Goal: Information Seeking & Learning: Learn about a topic

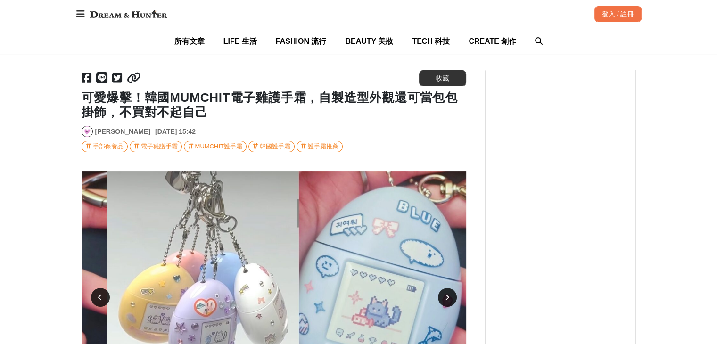
scroll to position [0, 384]
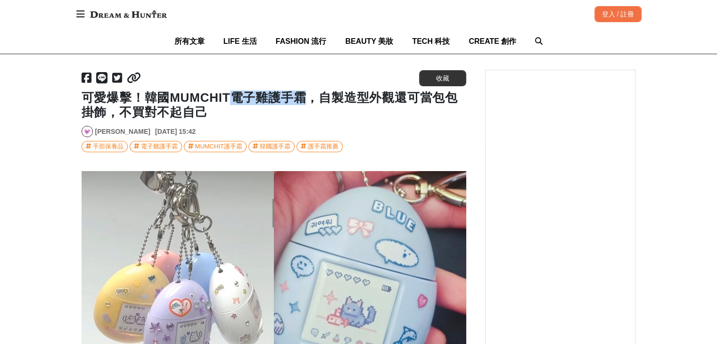
drag, startPoint x: 305, startPoint y: 102, endPoint x: 235, endPoint y: 100, distance: 69.8
click at [235, 100] on h1 "可愛爆擊！韓國MUMCHIT電子雞護手霜，自製造型外觀還可當包包掛飾，不買對不起自己" at bounding box center [274, 104] width 384 height 29
copy h1 "電子雞護手霜"
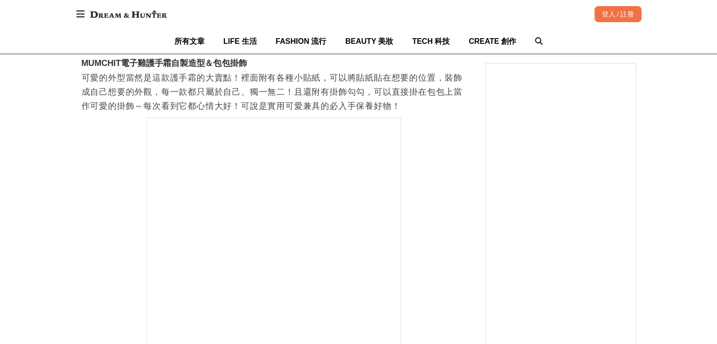
scroll to position [0, 1153]
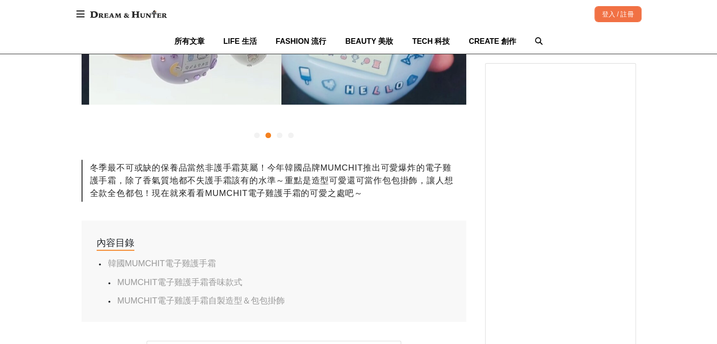
scroll to position [0, 384]
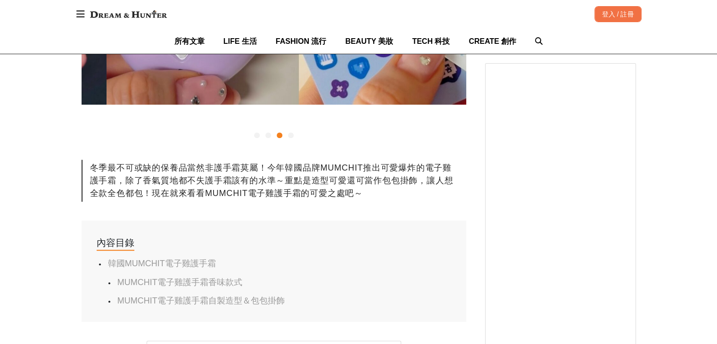
click at [386, 182] on div "冬季最不可或缺的保養品當然非護手霜莫屬！今年韓國品牌MUMCHIT推出可愛爆炸的電子雞護手霜，除了香氣質地都不失護手霜該有的水準～重點是造型可愛還可當作包包掛…" at bounding box center [274, 181] width 384 height 42
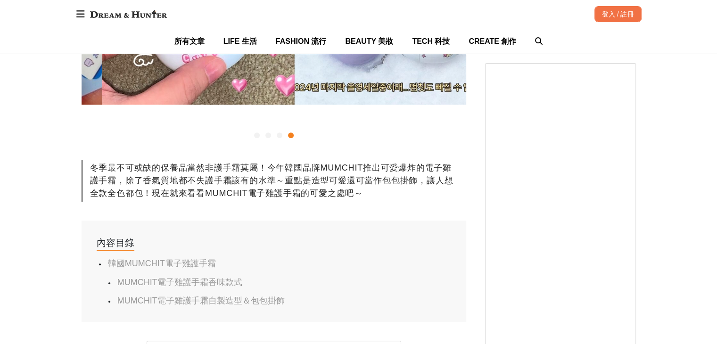
scroll to position [0, 1153]
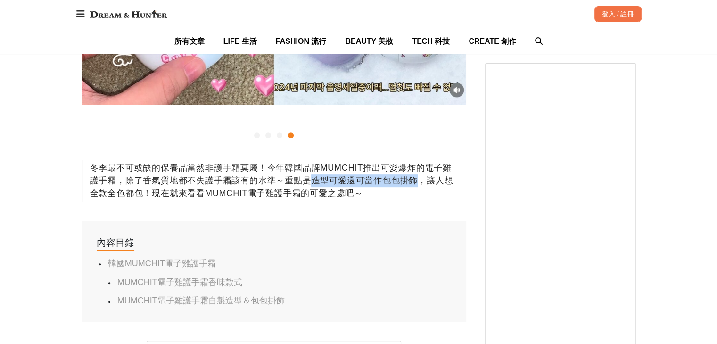
drag, startPoint x: 311, startPoint y: 181, endPoint x: 411, endPoint y: 183, distance: 100.4
click at [411, 183] on div "冬季最不可或缺的保養品當然非護手霜莫屬！今年韓國品牌MUMCHIT推出可愛爆炸的電子雞護手霜，除了香氣質地都不失護手霜該有的水準～重點是造型可愛還可當作包包掛…" at bounding box center [274, 181] width 384 height 42
copy div "造型可愛還可當作包包掛"
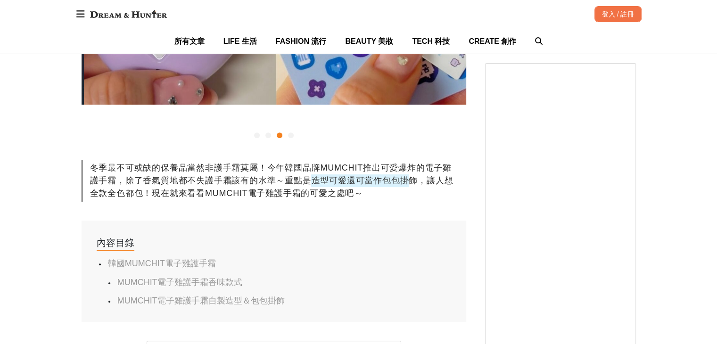
scroll to position [0, 769]
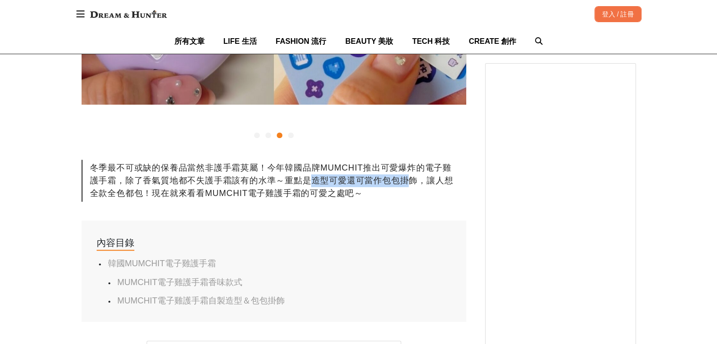
click at [413, 180] on div "冬季最不可或缺的保養品當然非護手霜莫屬！今年韓國品牌MUMCHIT推出可愛爆炸的電子雞護手霜，除了香氣質地都不失護手霜該有的水準～重點是造型可愛還可當作包包掛…" at bounding box center [274, 181] width 384 height 42
drag, startPoint x: 416, startPoint y: 179, endPoint x: 400, endPoint y: 181, distance: 16.6
click at [400, 181] on div "冬季最不可或缺的保養品當然非護手霜莫屬！今年韓國品牌MUMCHIT推出可愛爆炸的電子雞護手霜，除了香氣質地都不失護手霜該有的水準～重點是造型可愛還可當作包包掛…" at bounding box center [274, 181] width 384 height 42
copy div "掛飾"
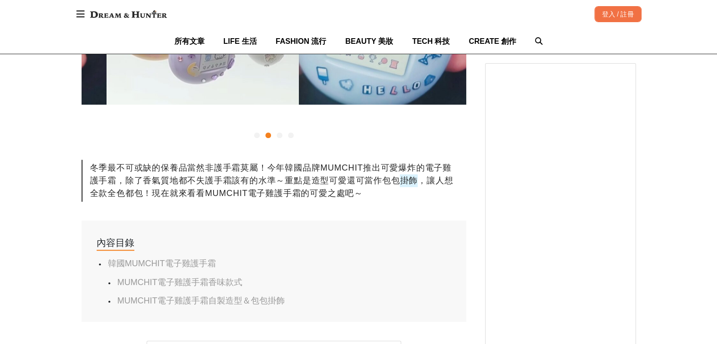
scroll to position [0, 384]
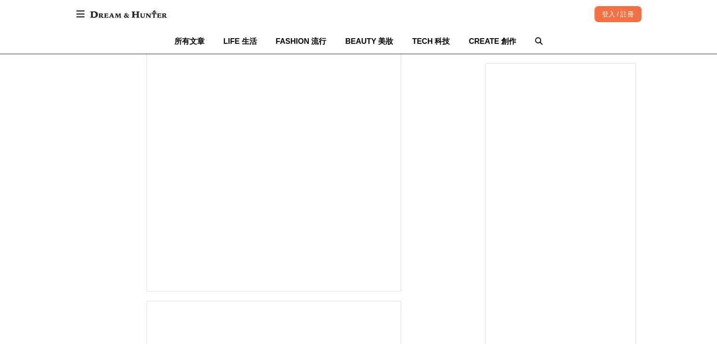
scroll to position [0, 0]
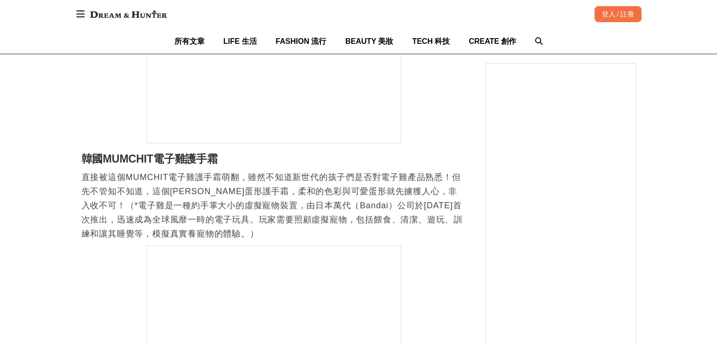
scroll to position [0, 1153]
click at [243, 224] on p "直接被這個MUMCHIT電子雞護手霜萌翻，雖然不知道新世代的孩子們是否對電子雞產品熟悉！但先不管知不知道，這個[PERSON_NAME]蛋形護手霜，柔和的色彩…" at bounding box center [274, 205] width 384 height 71
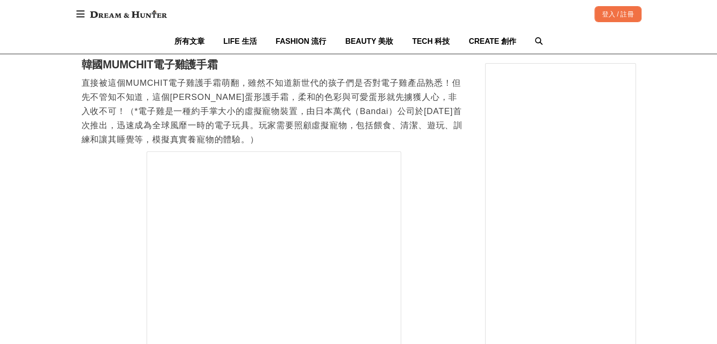
scroll to position [0, 9]
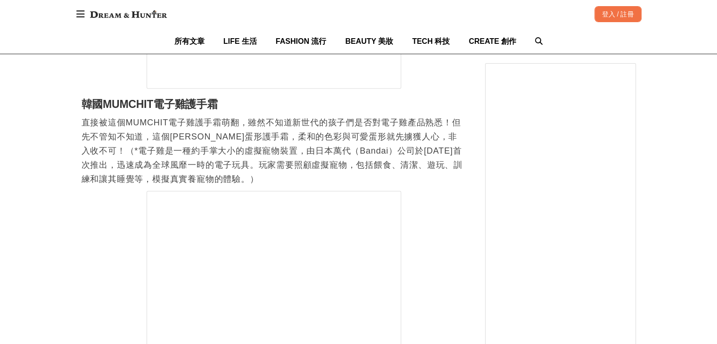
scroll to position [944, 0]
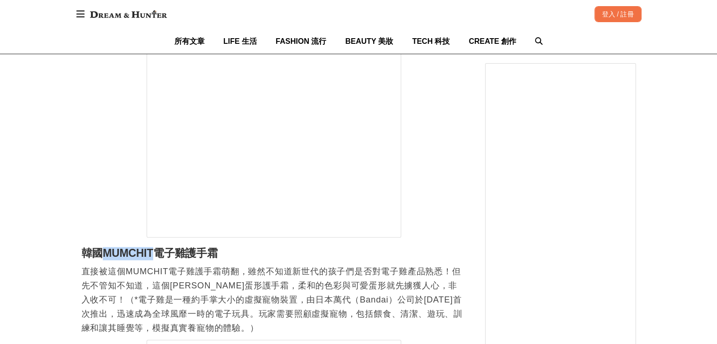
drag, startPoint x: 101, startPoint y: 257, endPoint x: 152, endPoint y: 257, distance: 50.4
click at [152, 257] on h2 "韓國MUMCHIT電子雞護手霜" at bounding box center [274, 253] width 384 height 13
copy h2 "MUMCHIT"
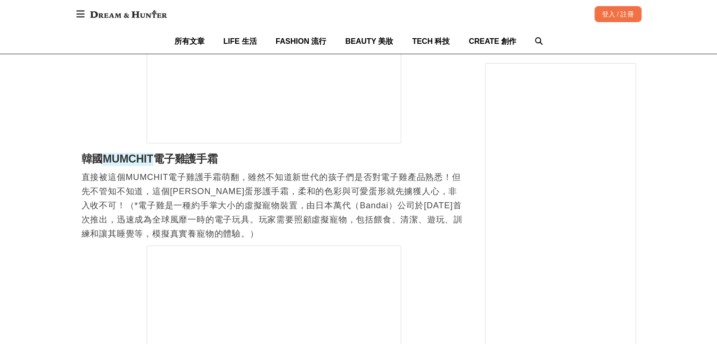
scroll to position [0, 384]
click at [284, 204] on p "直接被這個MUMCHIT電子雞護手霜萌翻，雖然不知道新世代的孩子們是否對電子雞產品熟悉！但先不管知不知道，這個[PERSON_NAME]蛋形護手霜，柔和的色彩…" at bounding box center [274, 205] width 384 height 71
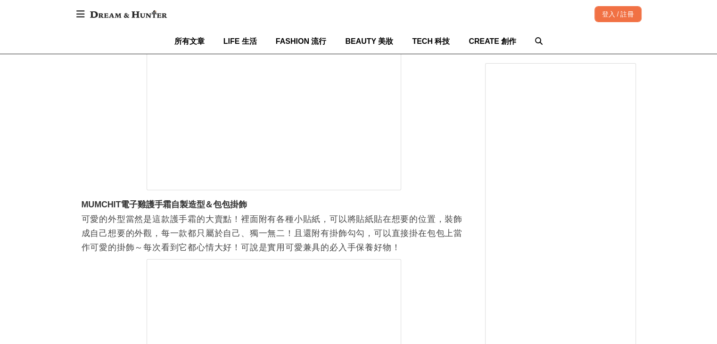
click at [329, 233] on p "可愛的外型當然是這款護手霜的大賣點！裡面附有各種小貼紙，可以將貼紙貼在想要的位置，裝飾成自己想要的外觀，每一款都只屬於自己、獨一無二！且還附有掛飾勾勾，可以直…" at bounding box center [274, 233] width 384 height 42
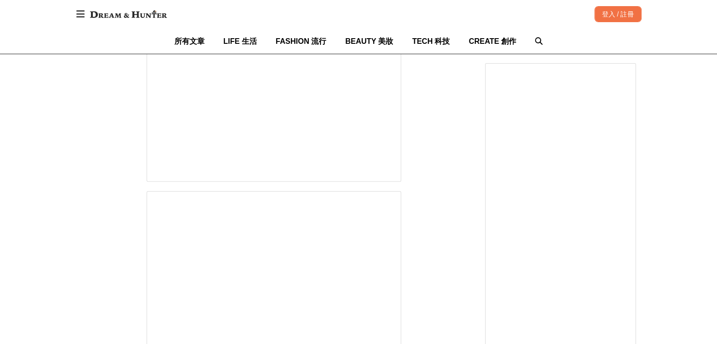
scroll to position [0, 384]
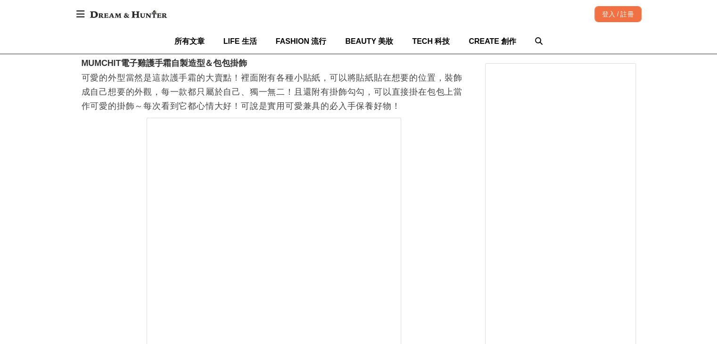
scroll to position [0, 769]
drag, startPoint x: 266, startPoint y: 108, endPoint x: 274, endPoint y: 107, distance: 8.1
click at [274, 107] on p "可愛的外型當然是這款護手霜的大賣點！裡面附有各種小貼紙，可以將貼紙貼在想要的位置，裝飾成自己想要的外觀，每一款都只屬於自己、獨一無二！且還附有掛飾勾勾，可以直…" at bounding box center [274, 92] width 384 height 42
click at [272, 111] on p "可愛的外型當然是這款護手霜的大賣點！裡面附有各種小貼紙，可以將貼紙貼在想要的位置，裝飾成自己想要的外觀，每一款都只屬於自己、獨一無二！且還附有掛飾勾勾，可以直…" at bounding box center [274, 92] width 384 height 42
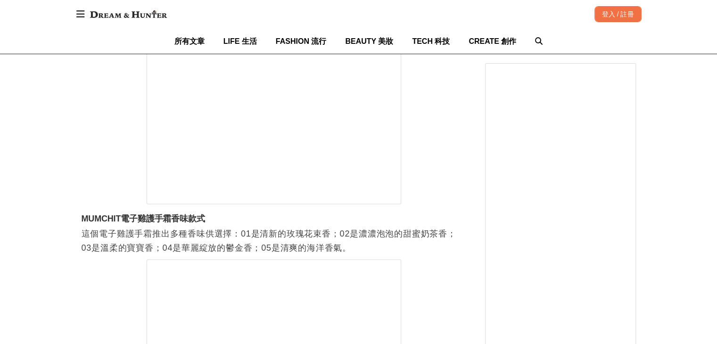
scroll to position [0, 384]
click at [314, 224] on h3 "MUMCHIT電子雞護手霜香味款式" at bounding box center [274, 218] width 384 height 10
drag, startPoint x: 360, startPoint y: 236, endPoint x: 448, endPoint y: 233, distance: 87.2
click at [448, 233] on p "這個電子雞護手霜推出多種香味供選擇：01是清新的玫瑰花束香；02是濃濃泡泡的甜蜜奶茶香；03是溫柔的寶寶香；04是華麗綻放的鬱金香；05是清爽的海洋香氣。" at bounding box center [274, 240] width 384 height 28
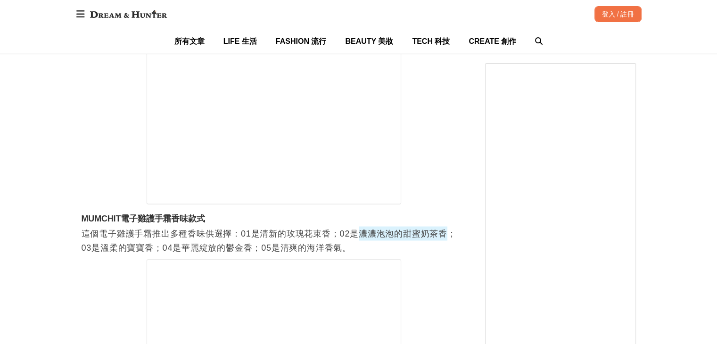
scroll to position [0, 0]
click at [52, 313] on div "首頁 / 保養技巧 [URL][DOMAIN_NAME] 收藏 可愛爆擊！韓國MUMCHIT電子雞護手霜，自製造型外觀還可當包包掛飾，不買對不起自己 [PER…" at bounding box center [358, 235] width 717 height 3731
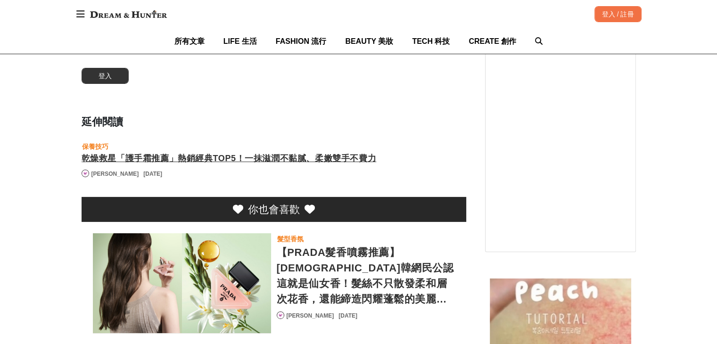
scroll to position [0, 384]
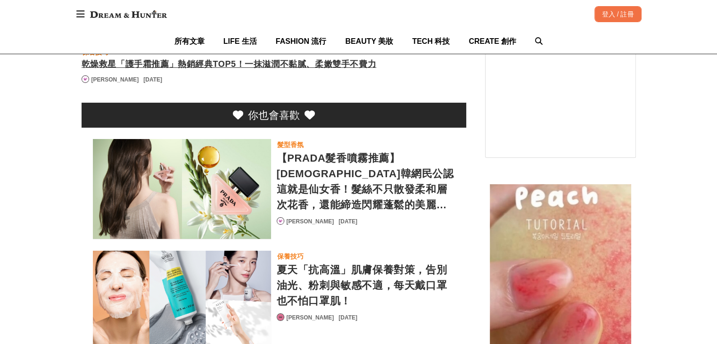
scroll to position [0, 1153]
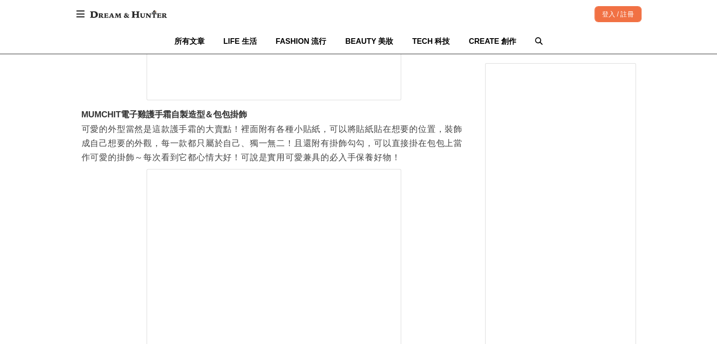
scroll to position [2423, 0]
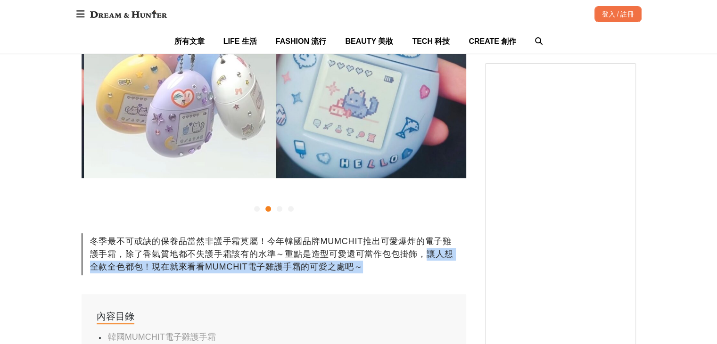
drag, startPoint x: 427, startPoint y: 255, endPoint x: 424, endPoint y: 261, distance: 7.0
click at [424, 261] on div "冬季最不可或缺的保養品當然非護手霜莫屬！今年韓國品牌MUMCHIT推出可愛爆炸的電子雞護手霜，除了香氣質地都不失護手霜該有的水準～重點是造型可愛還可當作包包掛…" at bounding box center [274, 254] width 384 height 42
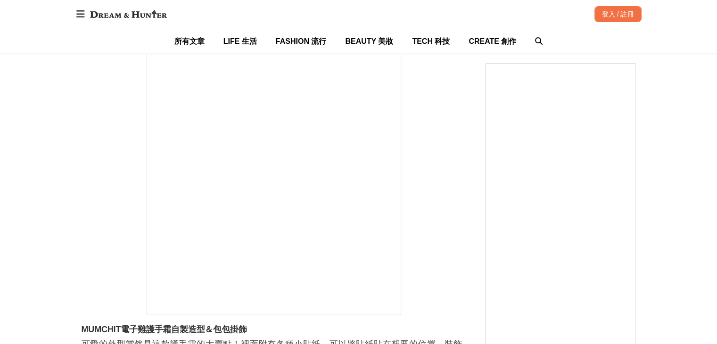
scroll to position [0, 106]
